Goal: Find specific page/section: Find specific page/section

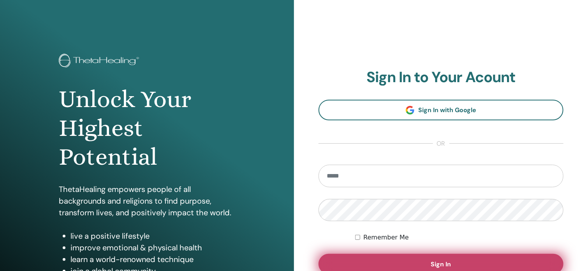
type input "**********"
click at [455, 258] on button "Sign In" at bounding box center [440, 264] width 245 height 20
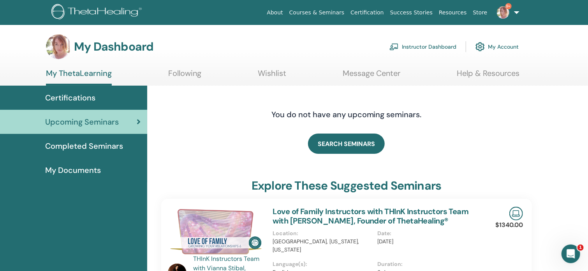
click at [63, 147] on span "Completed Seminars" at bounding box center [84, 146] width 78 height 12
